Goal: Transaction & Acquisition: Purchase product/service

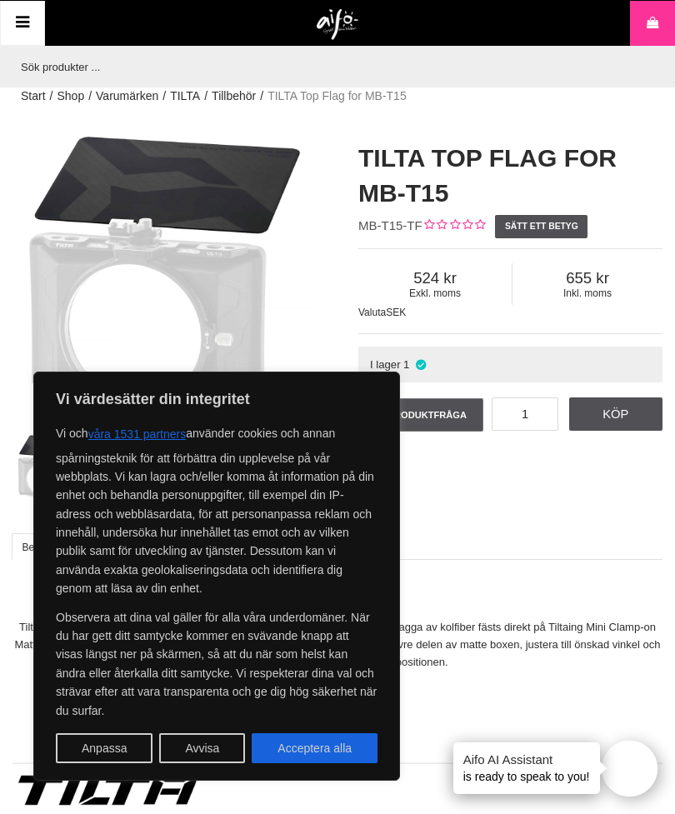
click at [674, 181] on div "TILTA Top Flag for MB-T15 MB-T15-TF Sätt ett betyg Exkl. moms 524 Inkl. moms 65…" at bounding box center [511, 288] width 346 height 328
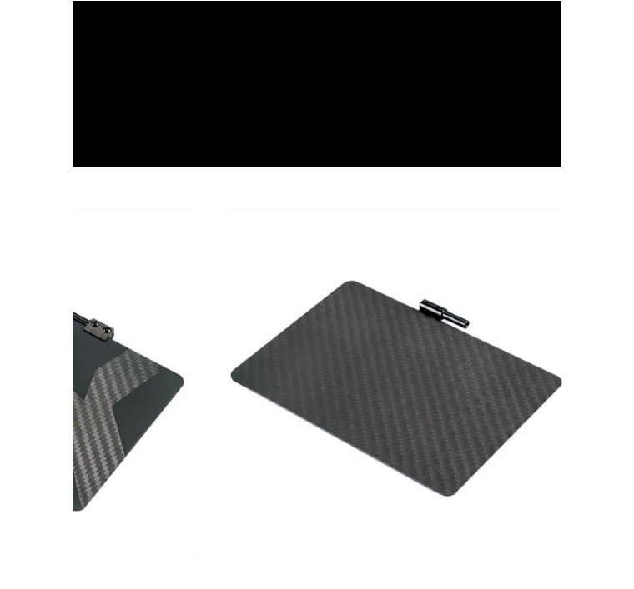
scroll to position [374, 8]
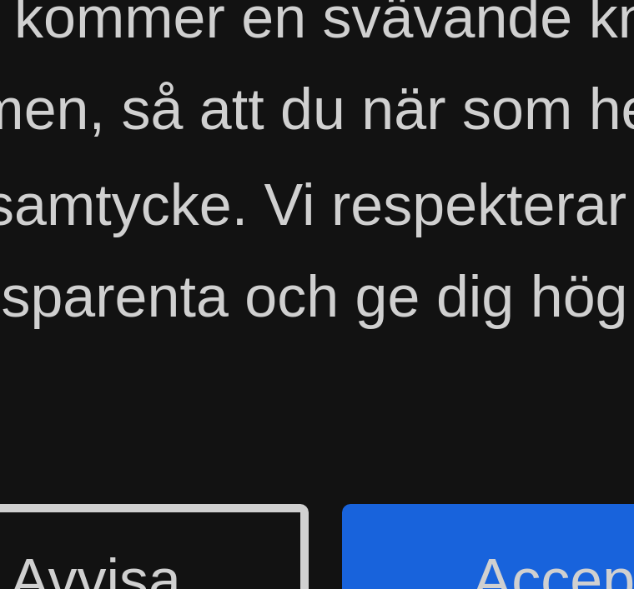
scroll to position [408, 183]
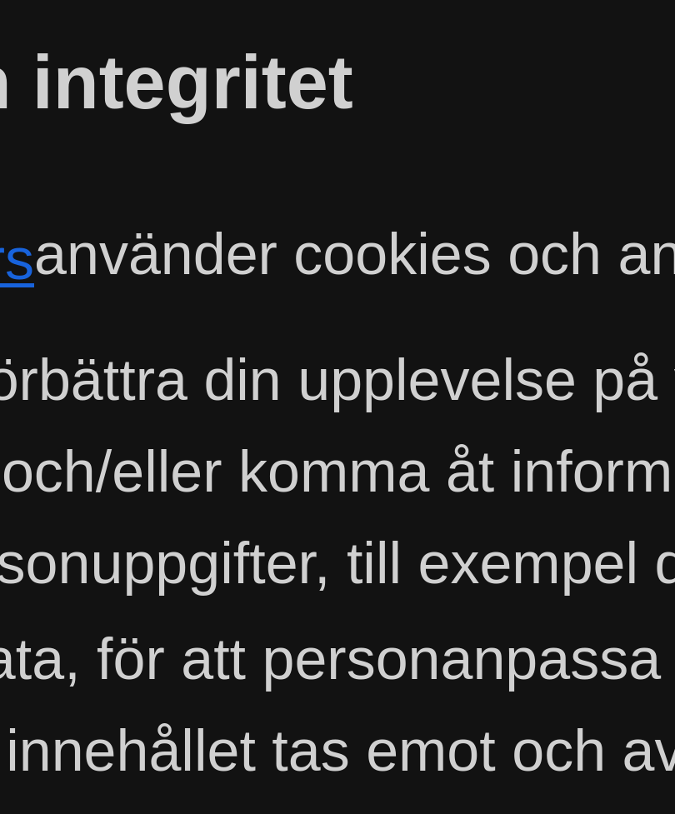
scroll to position [382, 179]
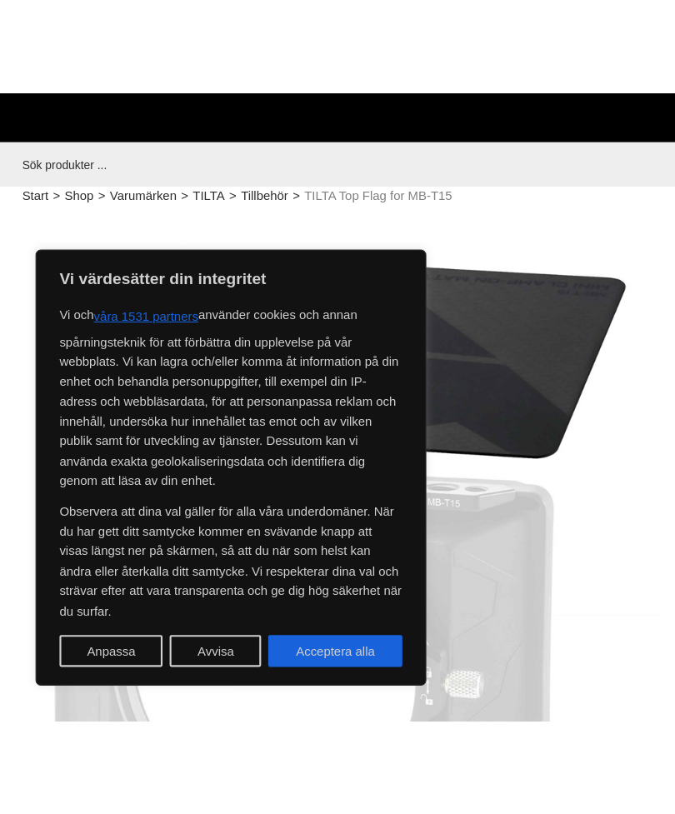
scroll to position [399, 183]
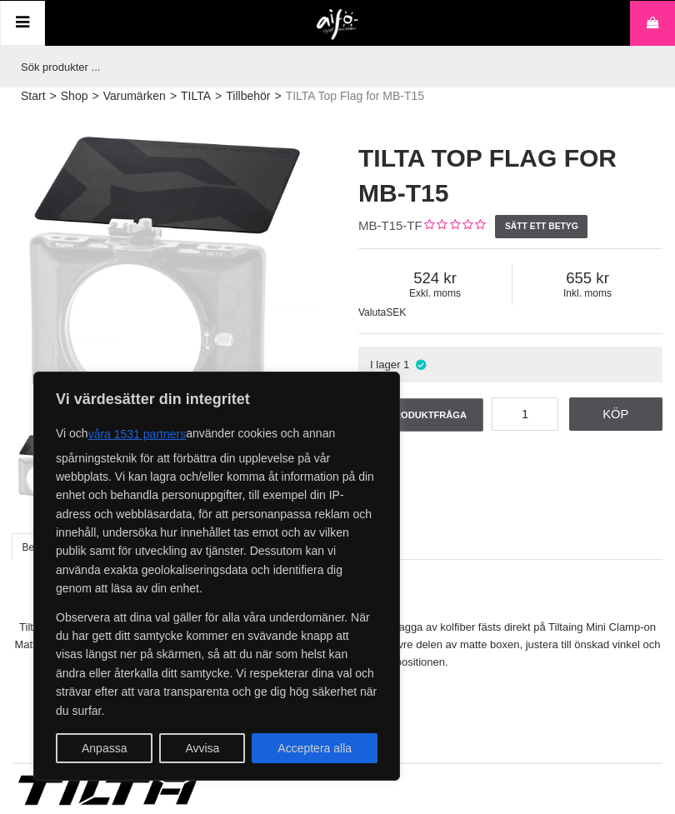
scroll to position [0, 8]
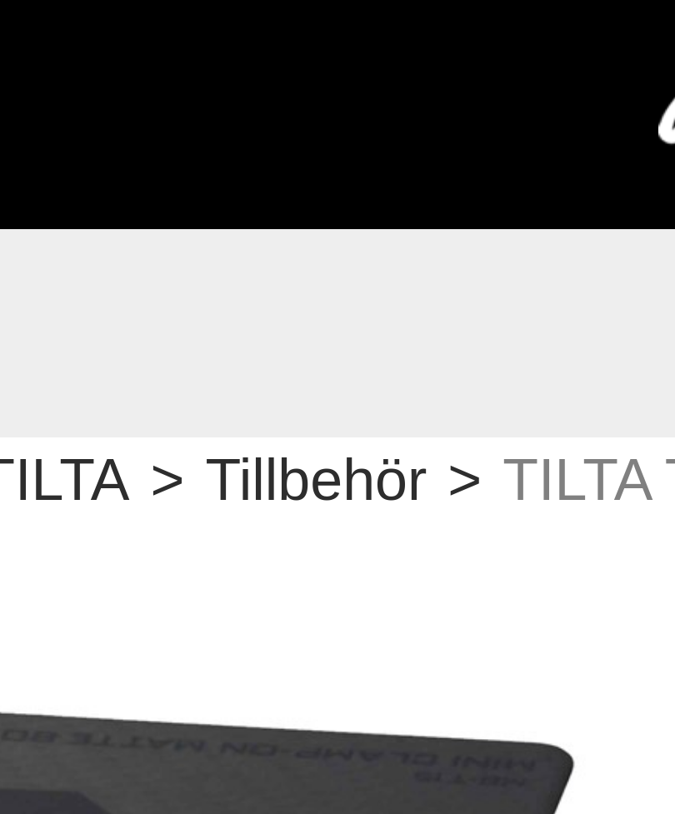
click at [120, 58] on input "text" at bounding box center [325, 67] width 642 height 42
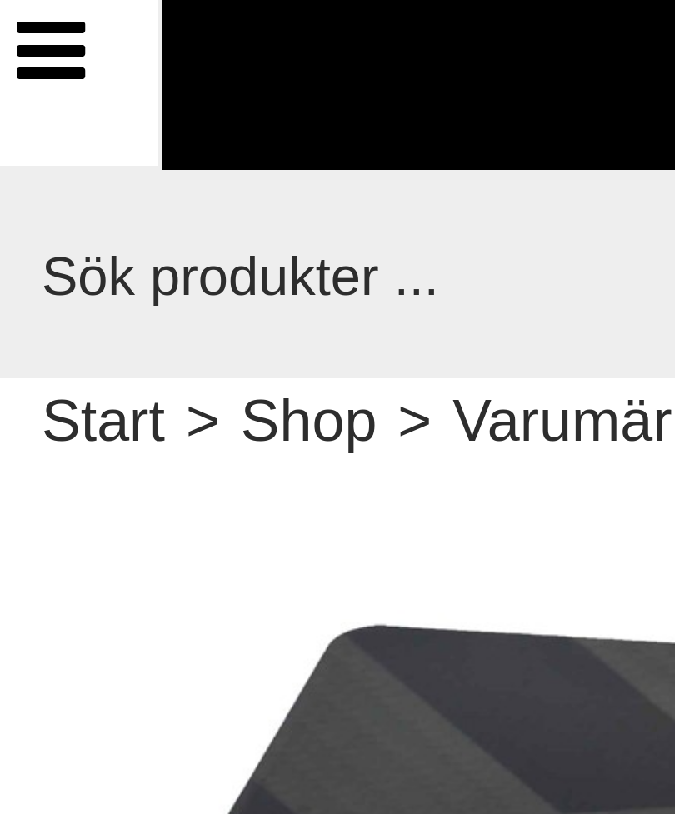
click at [79, 46] on input "text" at bounding box center [325, 67] width 642 height 42
click at [83, 46] on input "text" at bounding box center [325, 67] width 642 height 42
